Goal: Communication & Community: Ask a question

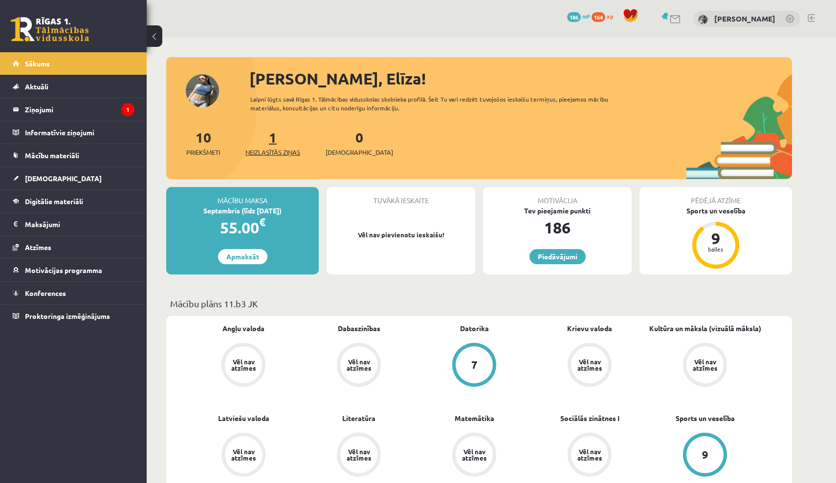
click at [274, 138] on link "1 Neizlasītās ziņas" at bounding box center [272, 143] width 55 height 29
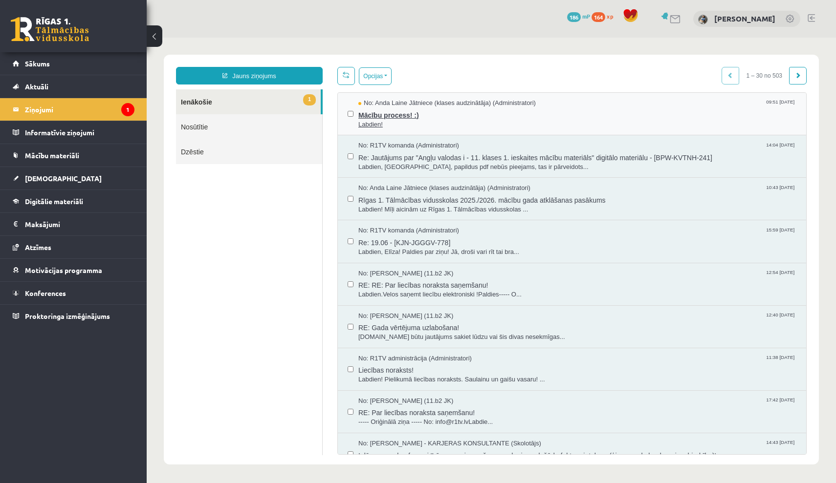
click at [388, 117] on span "Mācību process! :)" at bounding box center [577, 114] width 438 height 12
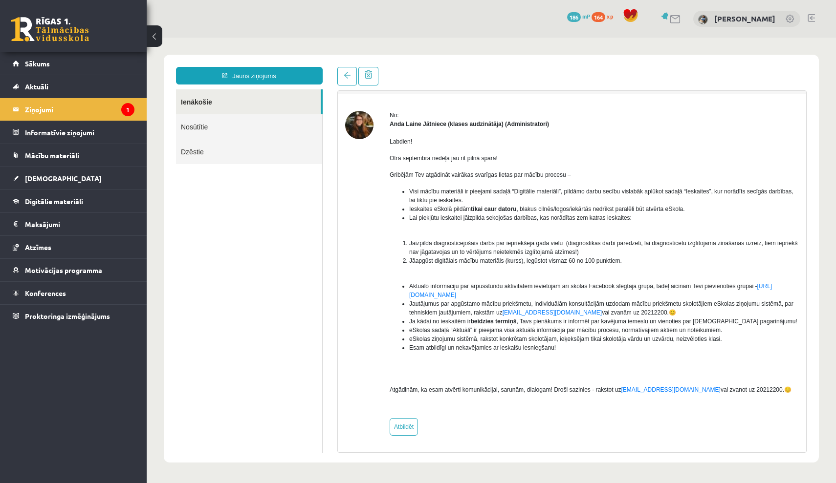
scroll to position [24, 0]
click at [109, 65] on link "Sākums" at bounding box center [74, 63] width 122 height 22
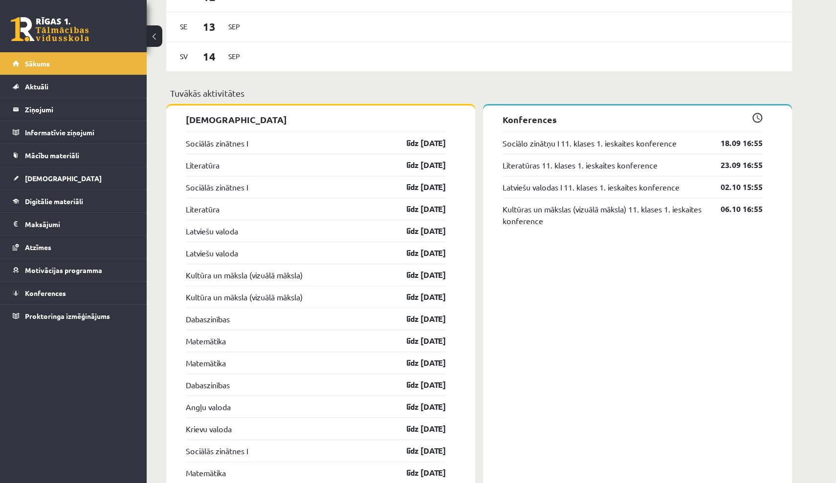
scroll to position [710, 0]
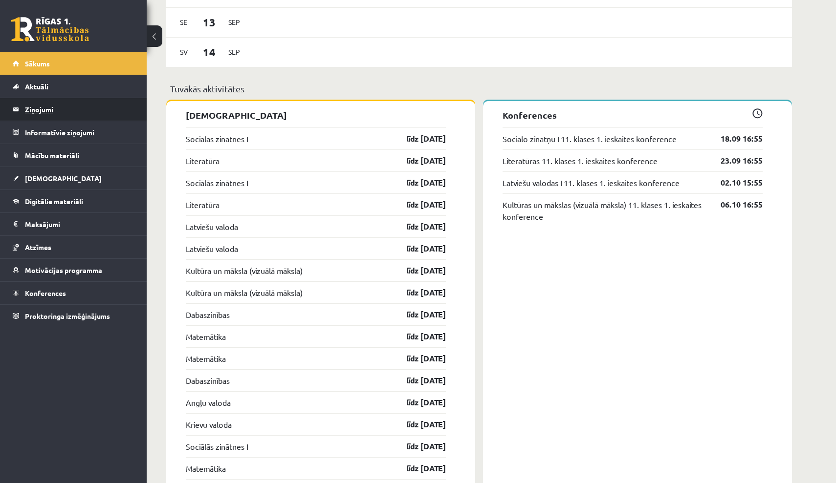
click at [70, 108] on legend "Ziņojumi 0" at bounding box center [79, 109] width 109 height 22
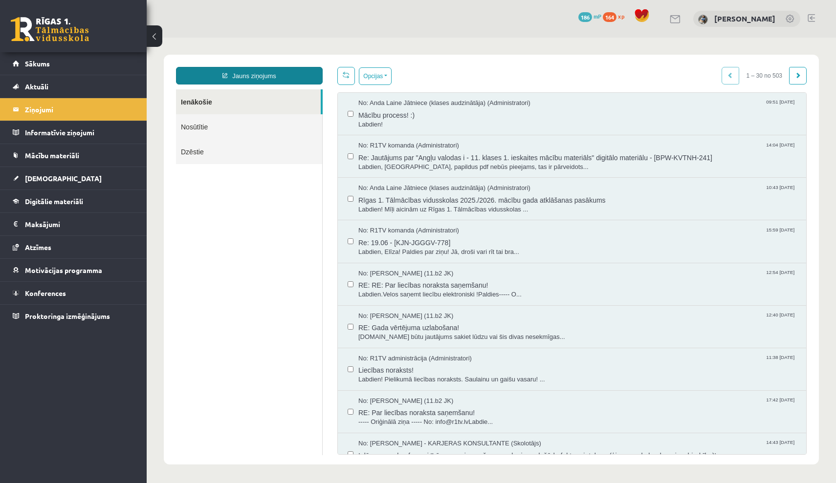
click at [312, 81] on link "Jauns ziņojums" at bounding box center [249, 76] width 147 height 18
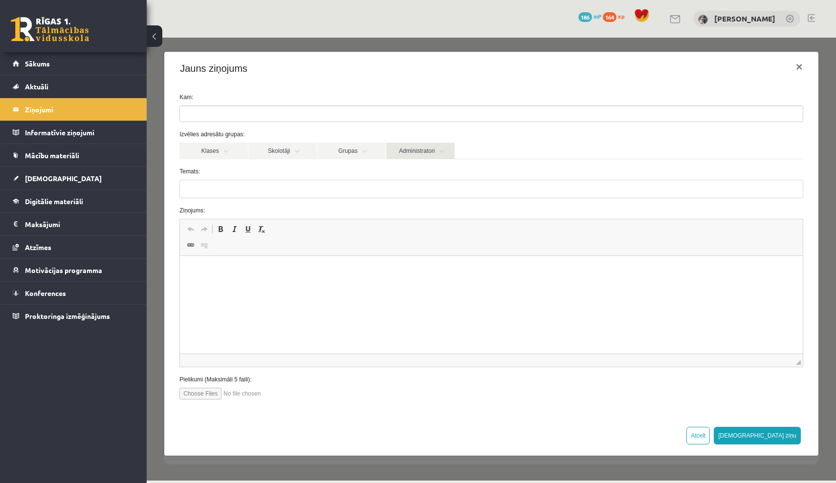
click at [397, 150] on link "Administratori" at bounding box center [420, 151] width 68 height 17
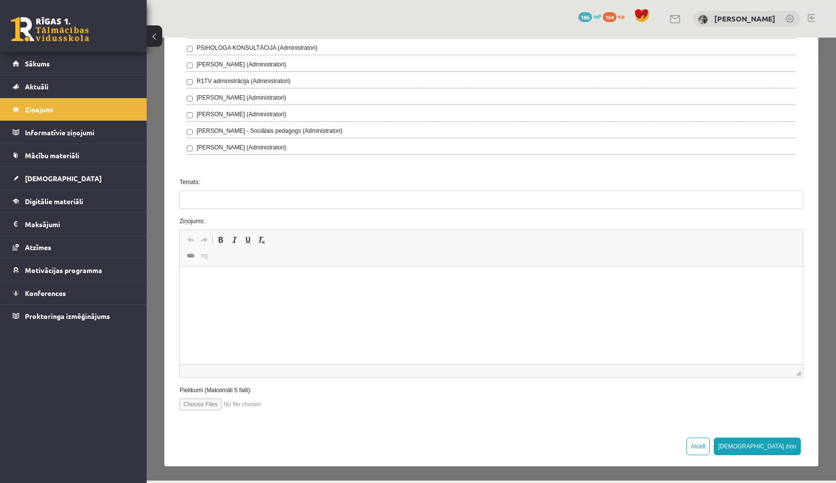
scroll to position [312, 0]
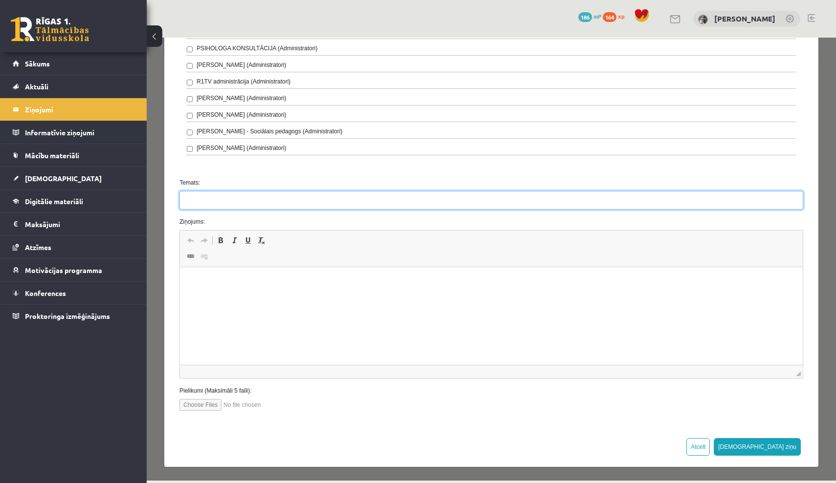
click at [364, 196] on input "Temats:" at bounding box center [491, 200] width 624 height 19
type input "**********"
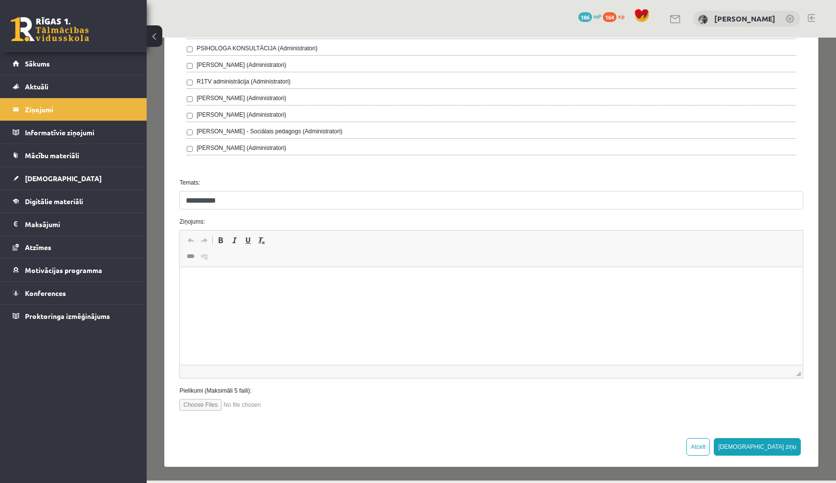
click at [561, 283] on p "Editor, wiswyg-editor-47024895042960-1757319864-436" at bounding box center [491, 282] width 603 height 10
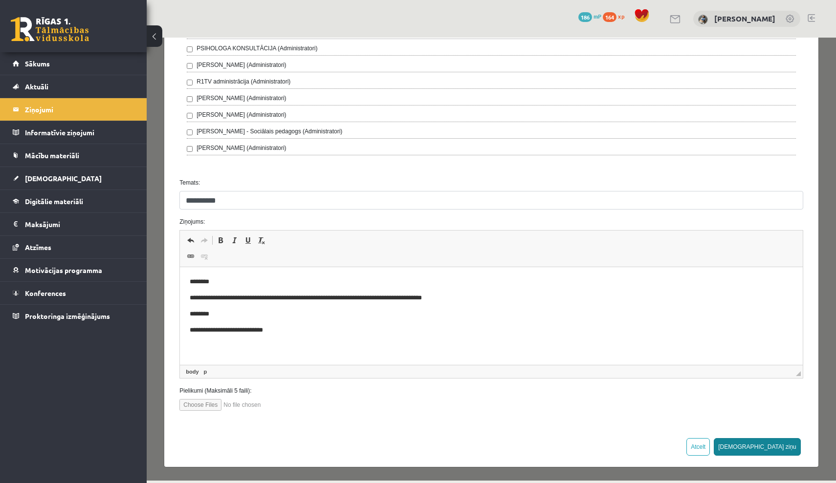
click at [783, 450] on button "[DEMOGRAPHIC_DATA] ziņu" at bounding box center [757, 447] width 87 height 18
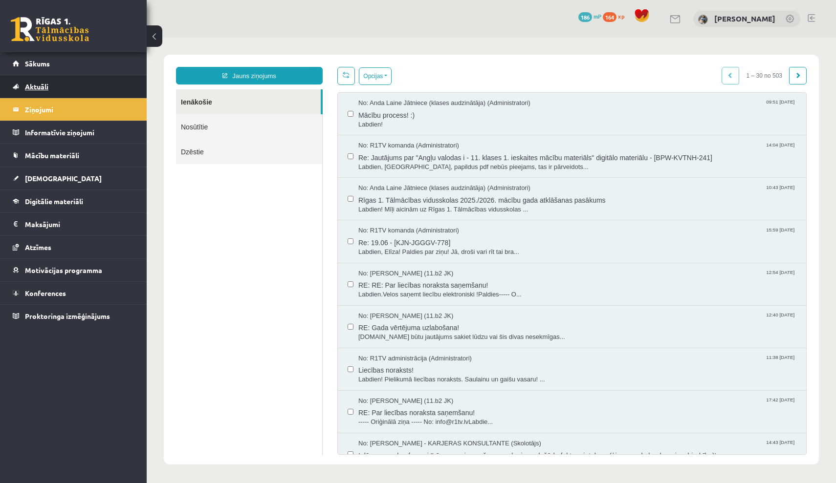
scroll to position [0, 0]
click at [118, 68] on link "Sākums" at bounding box center [74, 63] width 122 height 22
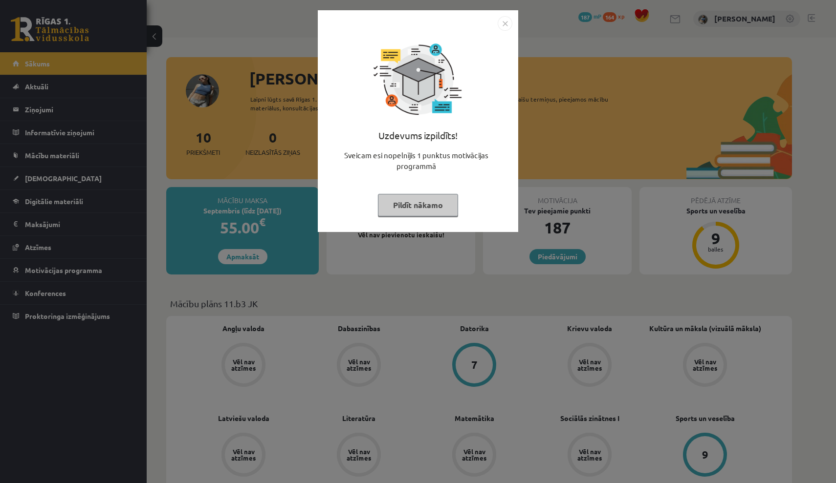
click at [502, 25] on img "Close" at bounding box center [505, 23] width 15 height 15
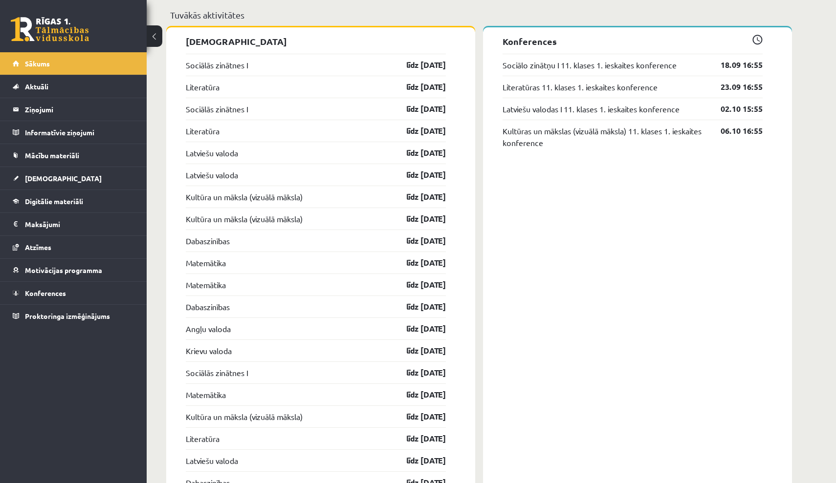
scroll to position [784, 0]
